Goal: Information Seeking & Learning: Learn about a topic

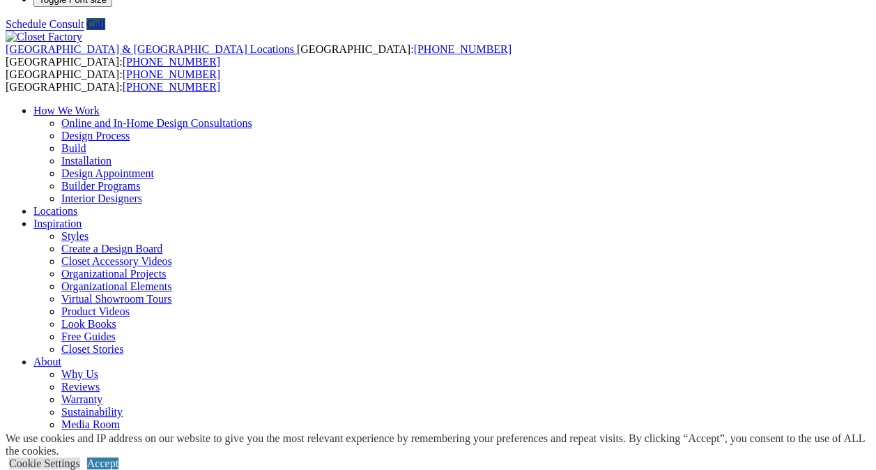
scroll to position [52, 0]
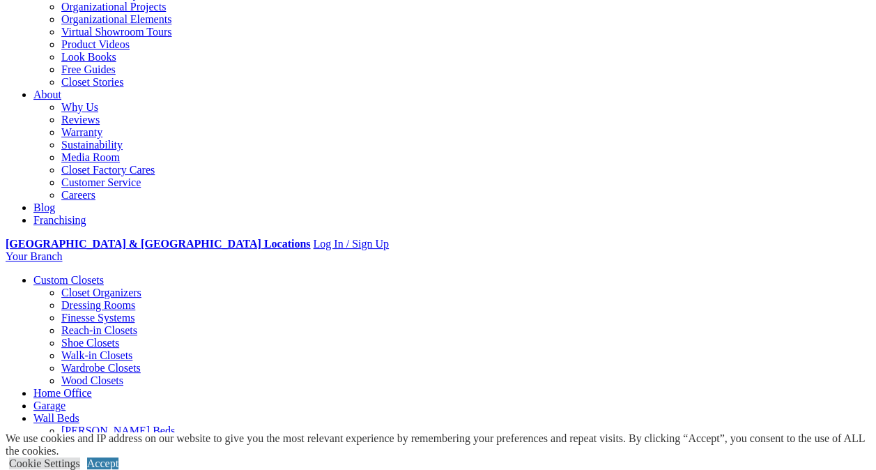
scroll to position [344, 0]
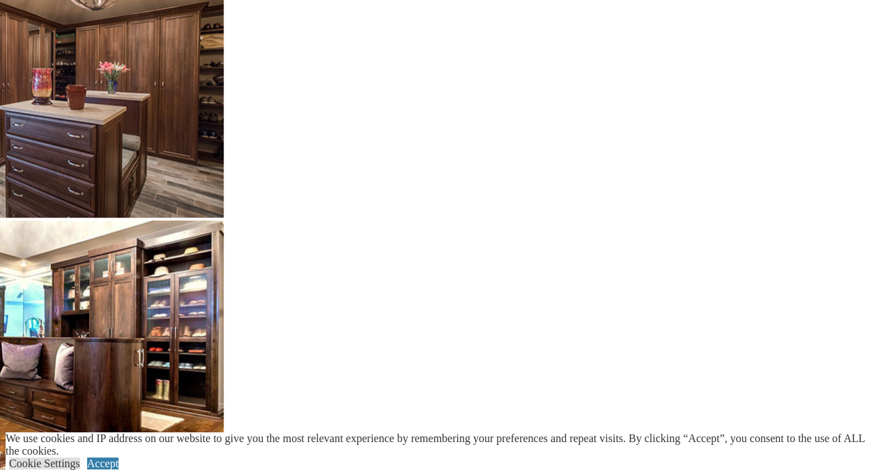
scroll to position [3185, 0]
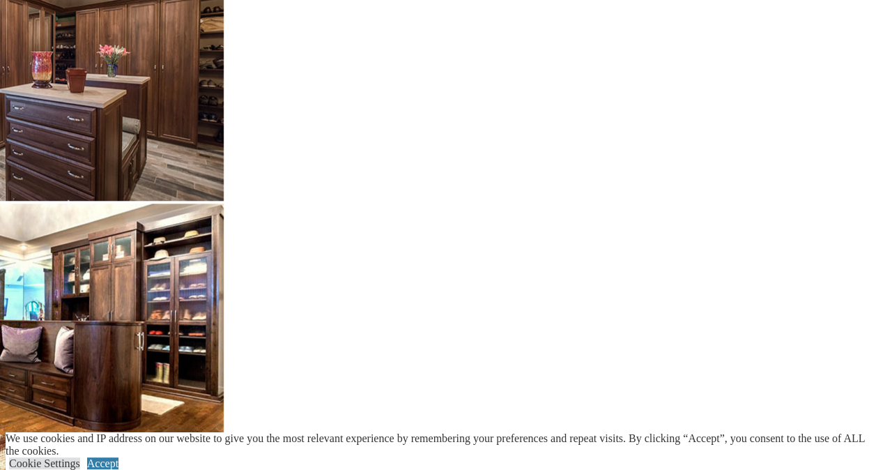
scroll to position [3203, 0]
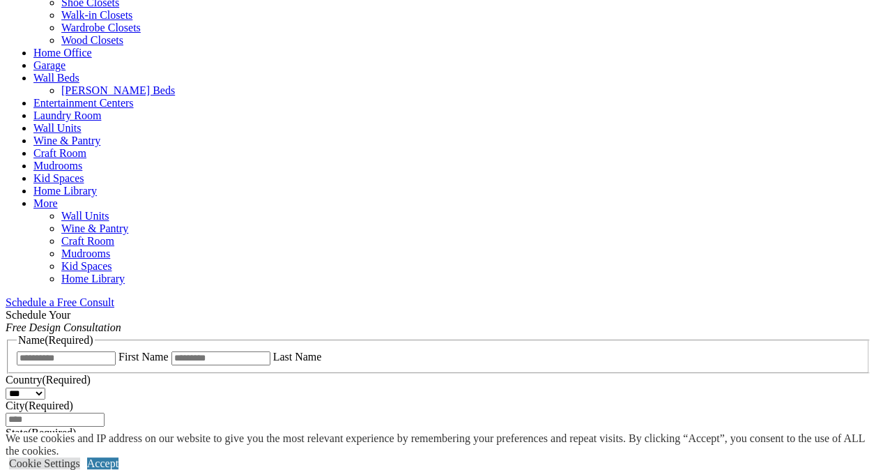
scroll to position [641, 0]
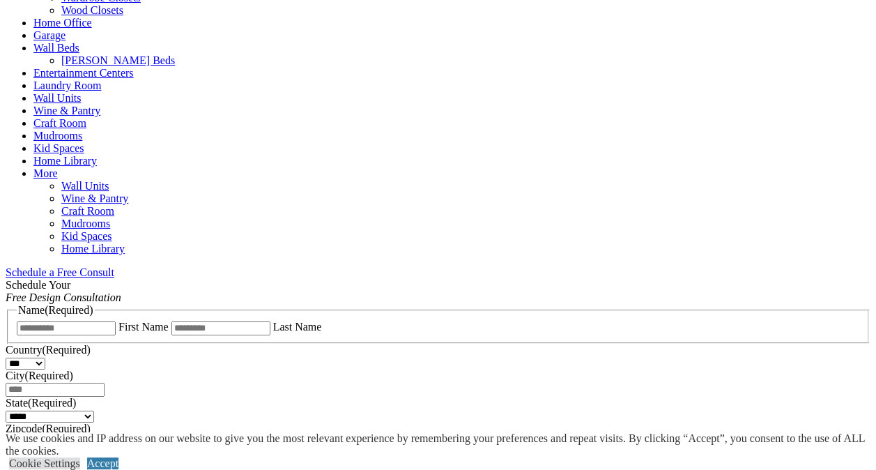
scroll to position [671, 0]
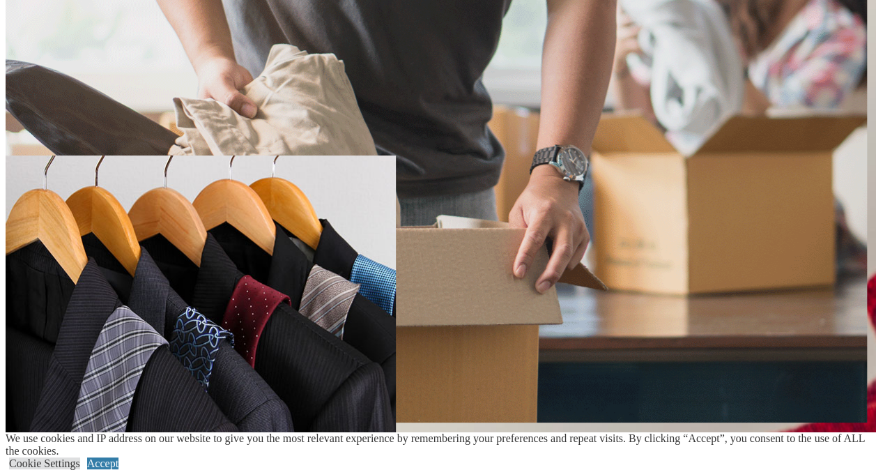
scroll to position [1963, 0]
